Goal: Transaction & Acquisition: Purchase product/service

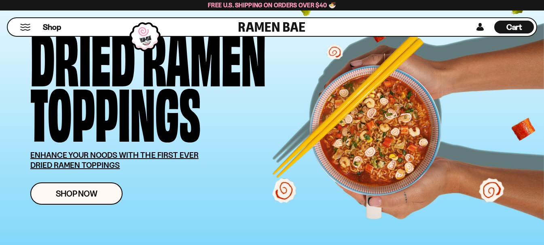
scroll to position [81, 0]
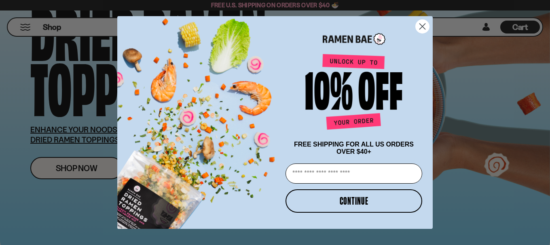
click at [306, 178] on input "Email" at bounding box center [353, 174] width 137 height 20
click at [423, 22] on circle "Close dialog" at bounding box center [422, 26] width 13 height 13
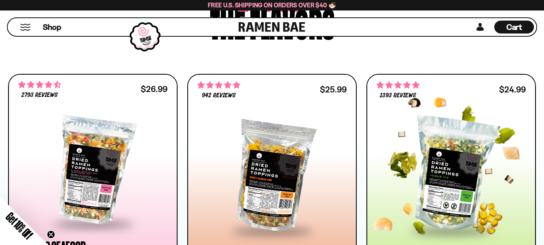
scroll to position [404, 0]
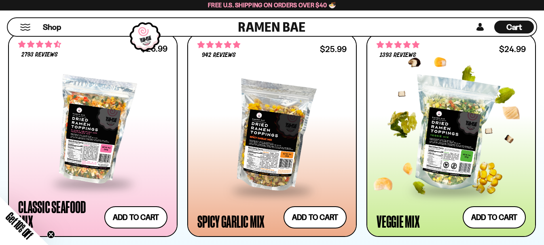
click at [449, 122] on div at bounding box center [450, 134] width 149 height 111
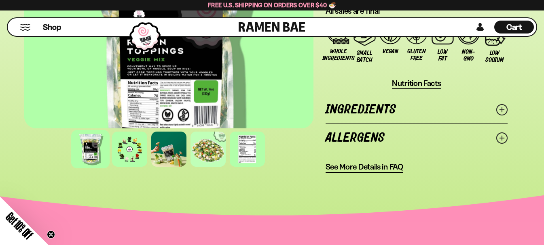
scroll to position [768, 0]
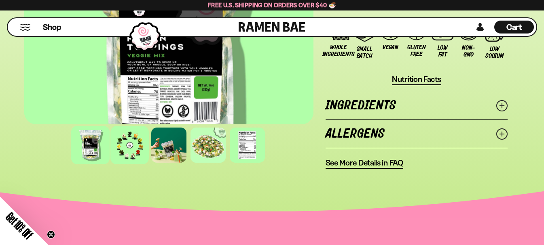
click at [131, 141] on div at bounding box center [129, 145] width 38 height 38
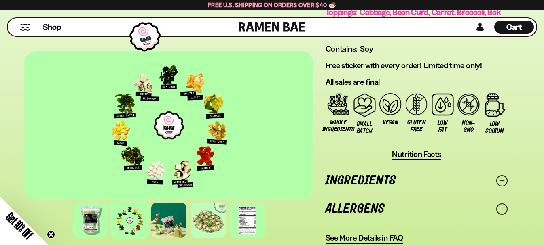
scroll to position [687, 0]
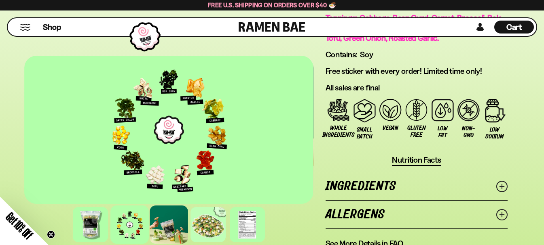
click at [167, 222] on div at bounding box center [169, 225] width 38 height 38
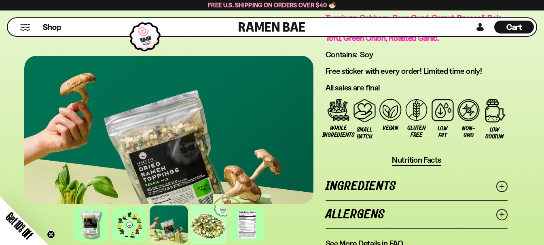
click at [208, 220] on div at bounding box center [208, 225] width 38 height 38
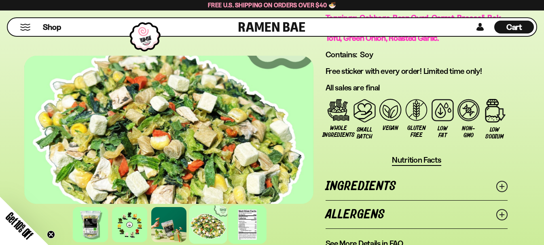
click at [248, 226] on div at bounding box center [247, 225] width 38 height 38
